Goal: Register for event/course

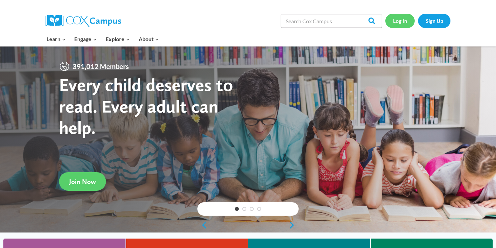
click at [403, 19] on link "Log In" at bounding box center [399, 21] width 29 height 14
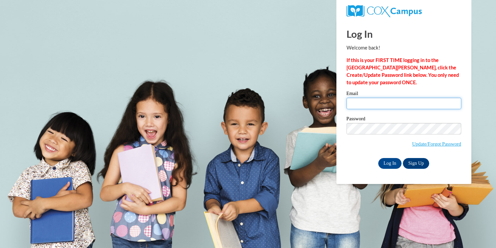
click at [367, 107] on input "Email" at bounding box center [404, 103] width 115 height 11
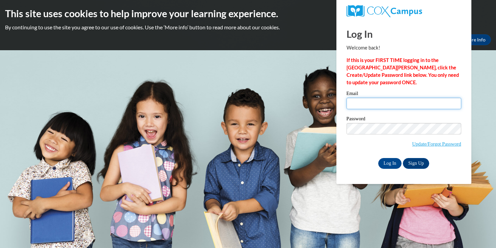
type input "esmyth@waukesha.k12.wi.us"
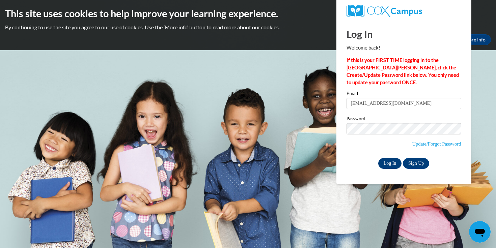
click at [382, 164] on input "Log In" at bounding box center [390, 163] width 24 height 11
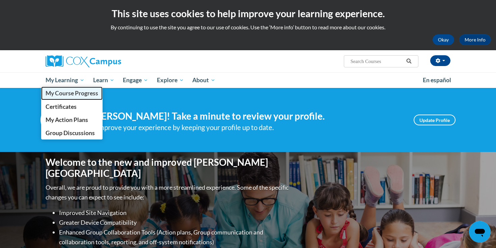
click at [62, 91] on span "My Course Progress" at bounding box center [72, 93] width 53 height 7
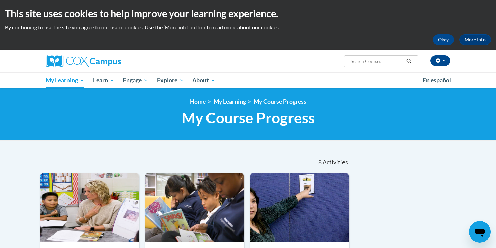
click at [387, 62] on input "Search..." at bounding box center [377, 61] width 54 height 8
type input "read aloud"
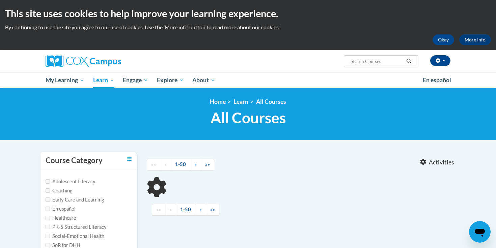
type input "read aloud"
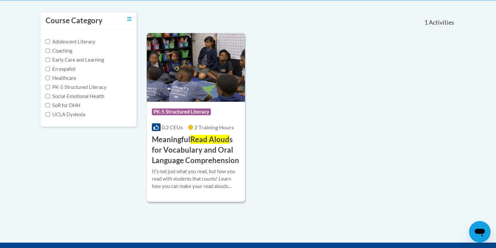
scroll to position [140, 0]
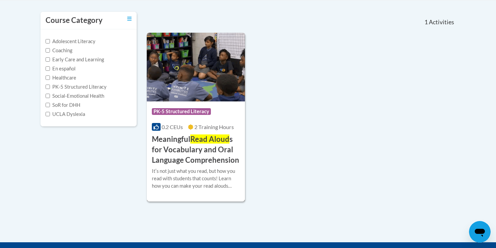
click at [188, 150] on h3 "Meaningful Read Aloud s for Vocabulary and Oral Language Comprehension" at bounding box center [196, 149] width 88 height 31
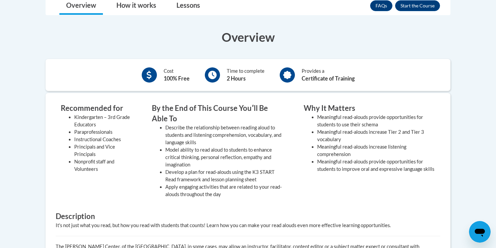
scroll to position [206, 0]
